Goal: Task Accomplishment & Management: Complete application form

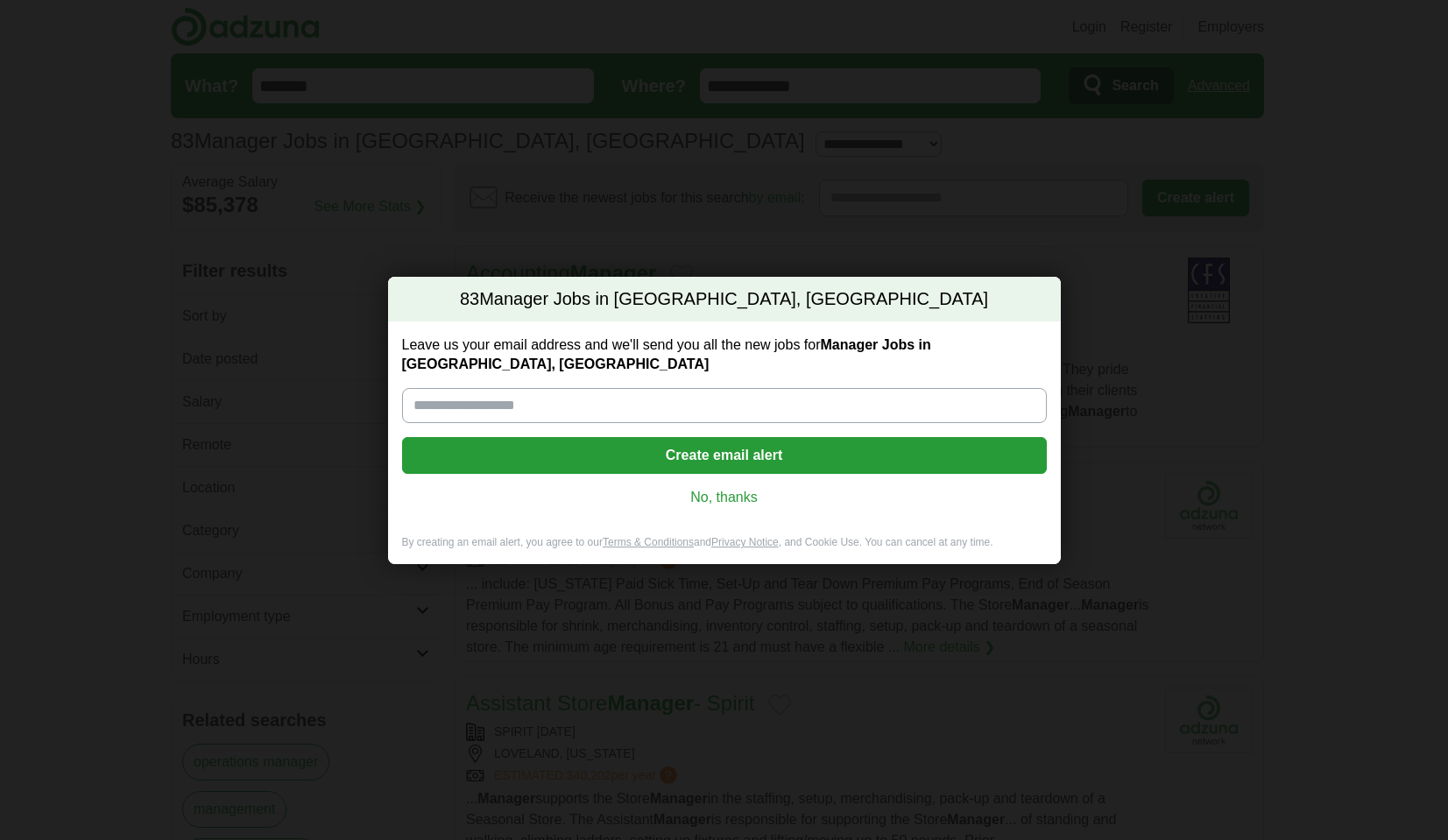
click at [628, 391] on input "Leave us your email address and we'll send you all the new jobs for Manager Job…" at bounding box center [724, 406] width 645 height 35
type input "**********"
click at [732, 449] on button "Create email alert" at bounding box center [724, 455] width 645 height 37
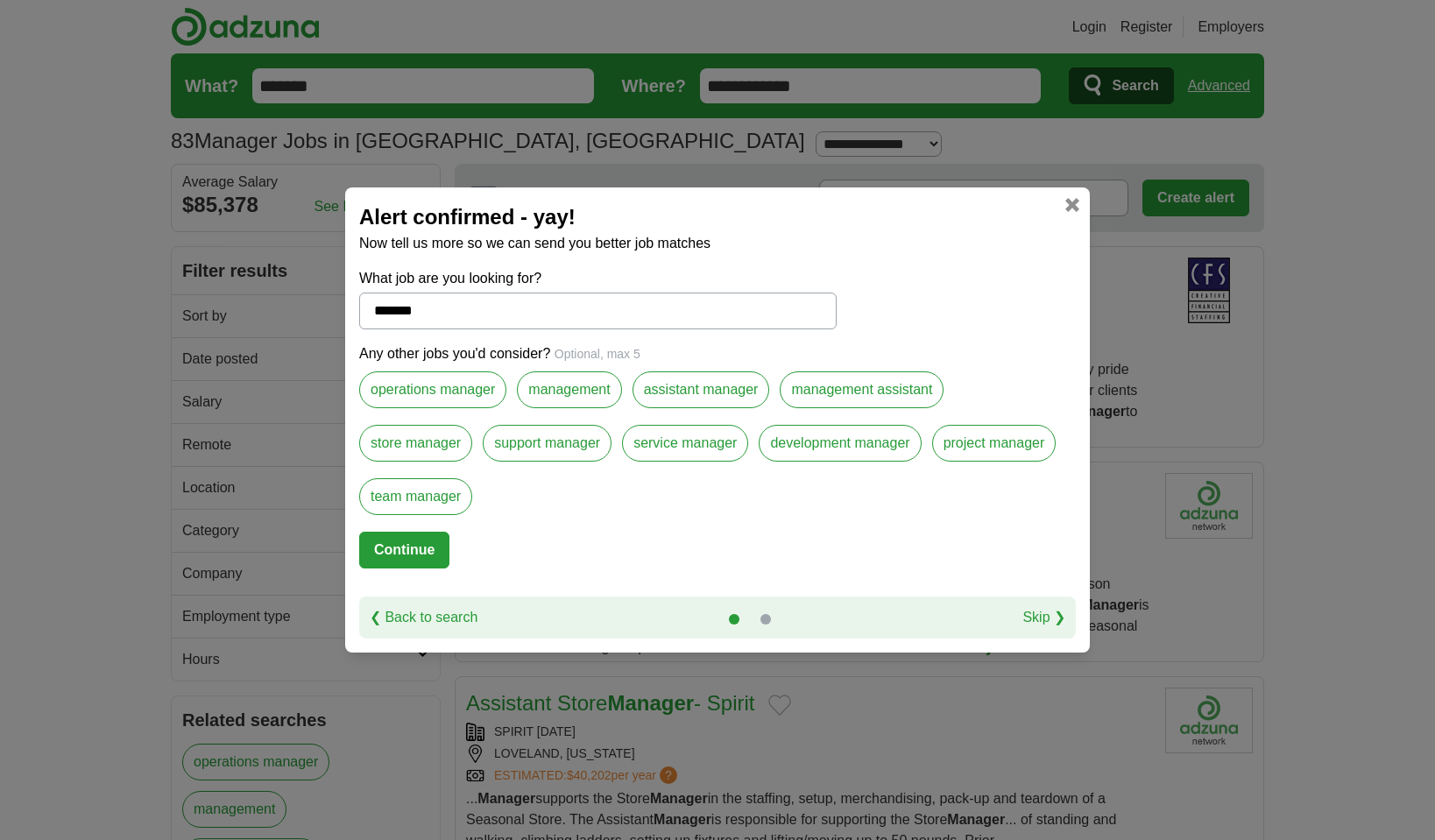
click at [679, 388] on label "assistant manager" at bounding box center [701, 390] width 138 height 37
click at [568, 383] on label "management" at bounding box center [569, 390] width 105 height 37
click at [643, 379] on label "assistant manager" at bounding box center [701, 390] width 138 height 37
click at [458, 384] on label "operations manager" at bounding box center [432, 390] width 147 height 37
click at [838, 448] on label "development manager" at bounding box center [839, 443] width 163 height 37
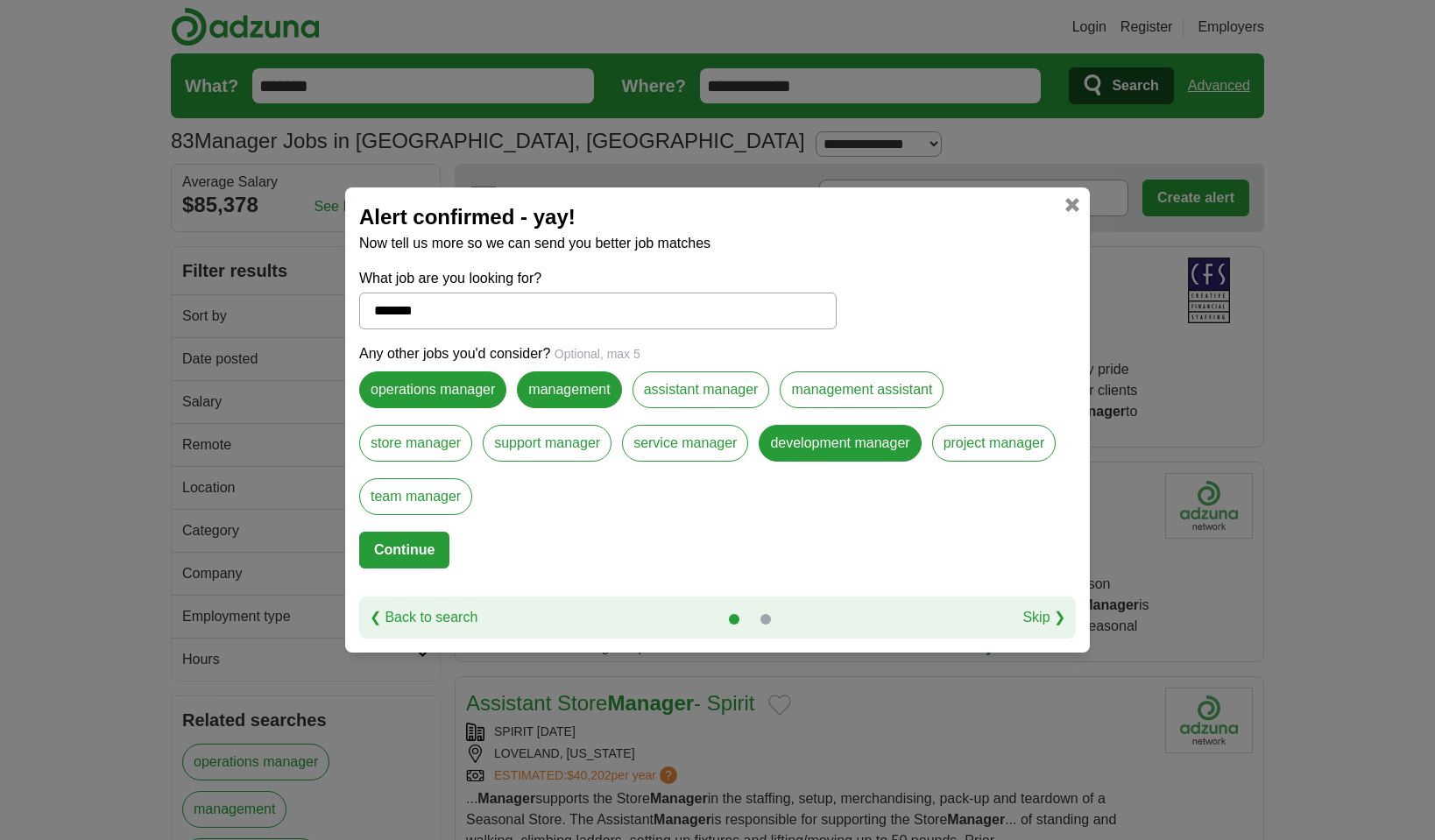
click at [974, 435] on label "project manager" at bounding box center [994, 443] width 125 height 37
click at [443, 491] on label "team manager" at bounding box center [415, 497] width 113 height 37
click at [410, 551] on button "Continue" at bounding box center [404, 550] width 90 height 37
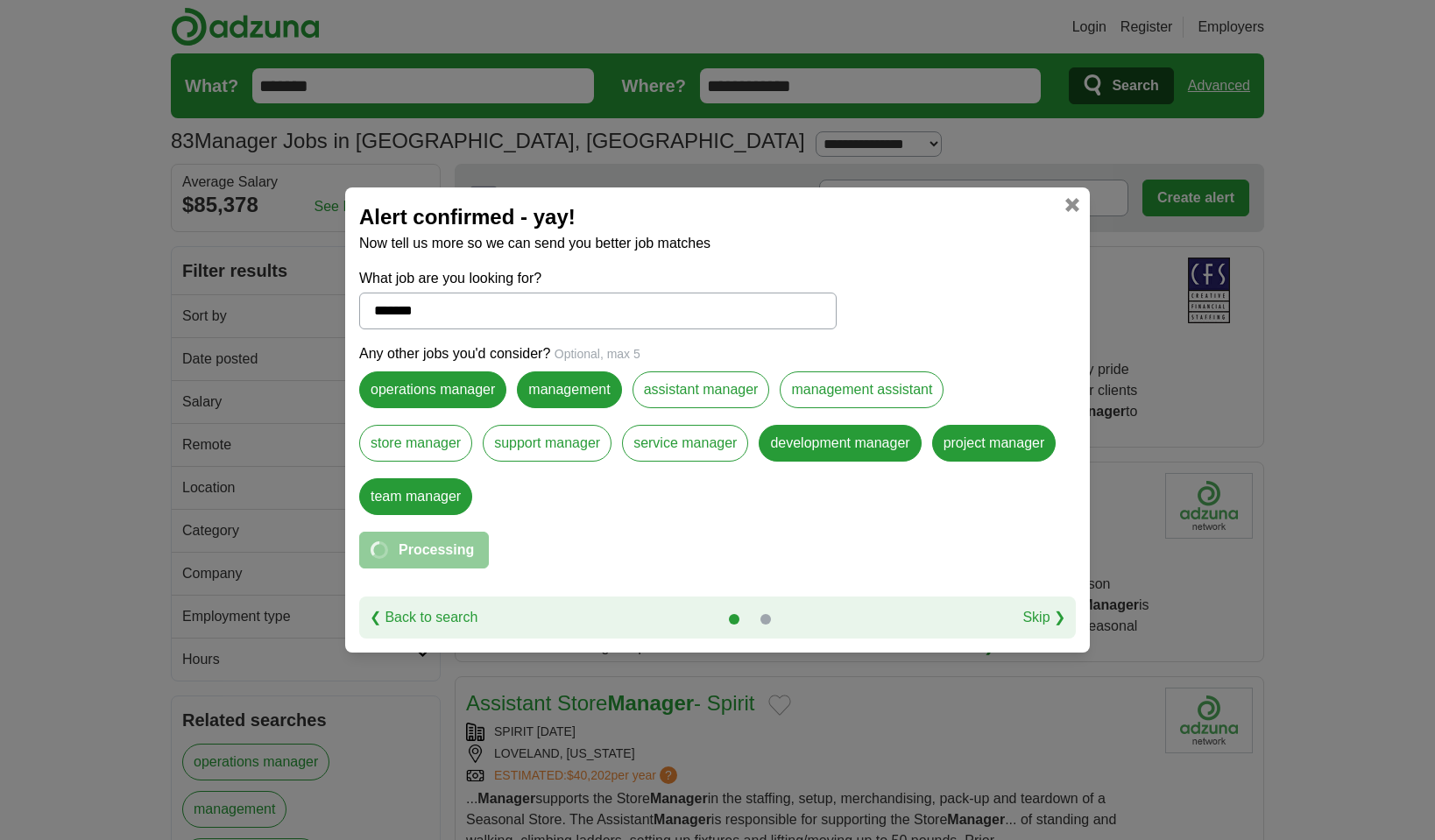
select select "*"
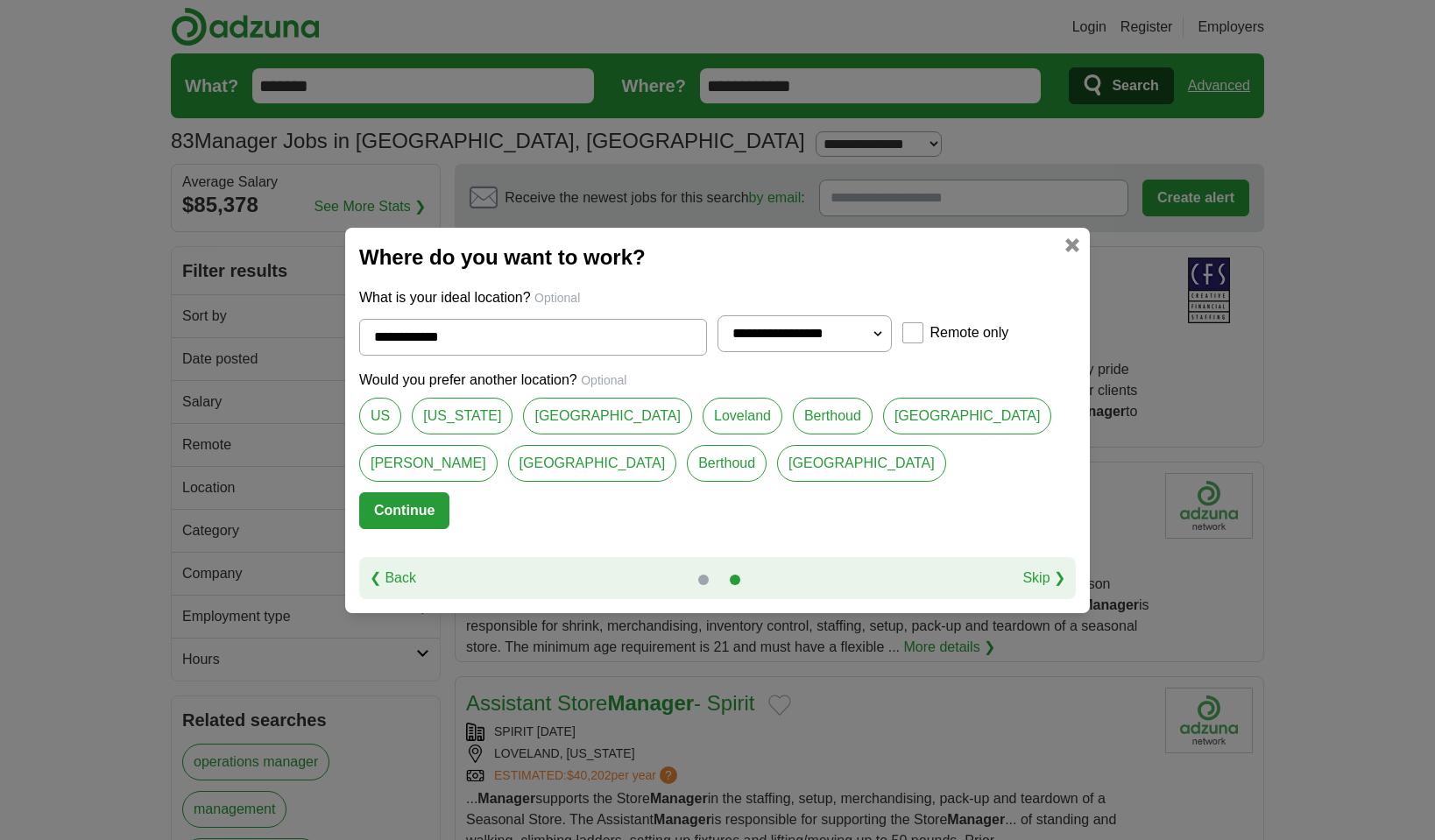
click at [463, 409] on link "[US_STATE]" at bounding box center [462, 416] width 101 height 37
click at [528, 412] on link "[GEOGRAPHIC_DATA]" at bounding box center [608, 416] width 169 height 37
type input "**********"
click at [405, 514] on button "Continue" at bounding box center [404, 510] width 90 height 37
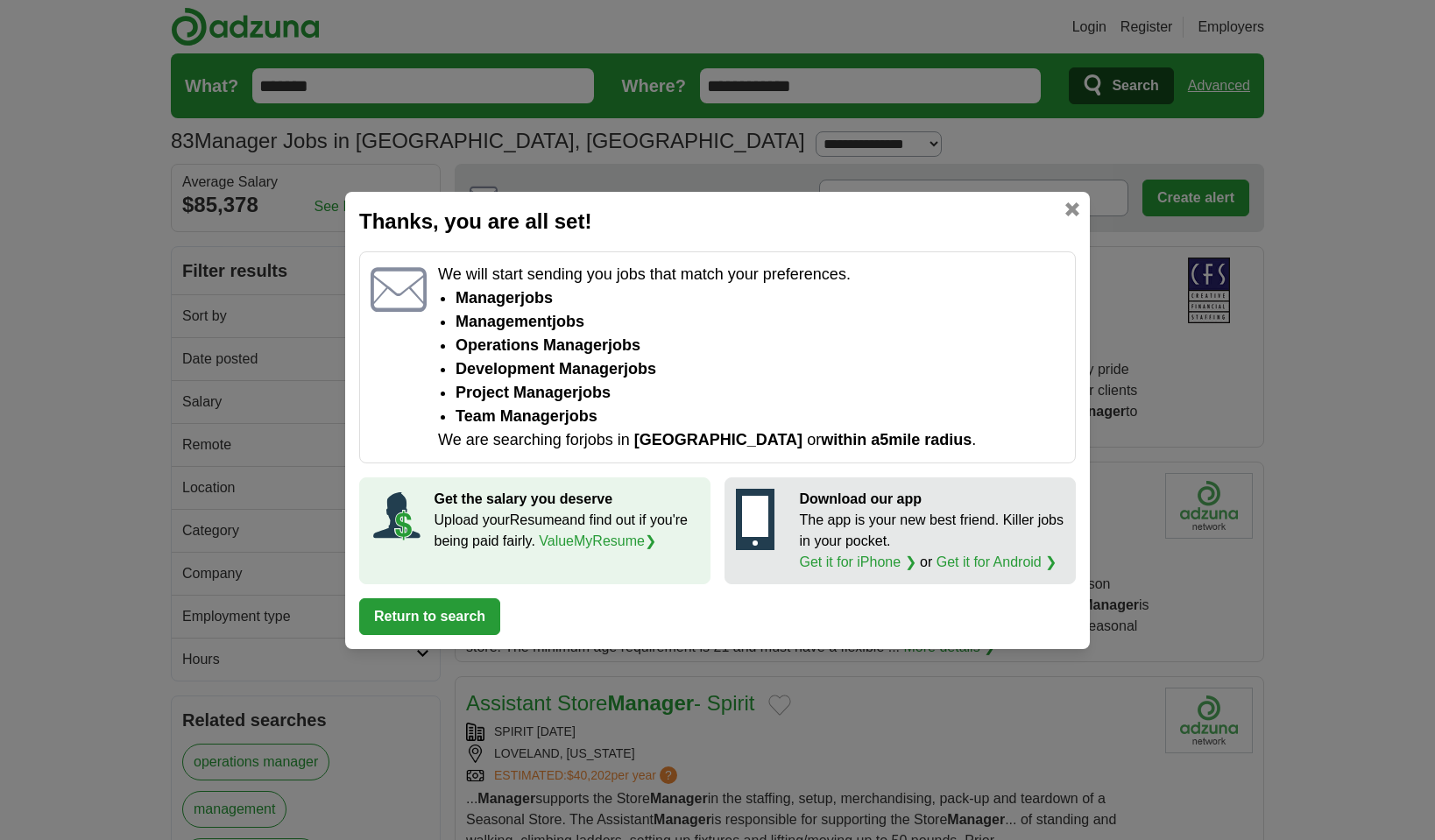
click at [417, 611] on button "Return to search" at bounding box center [430, 617] width 141 height 37
